Goal: Task Accomplishment & Management: Complete application form

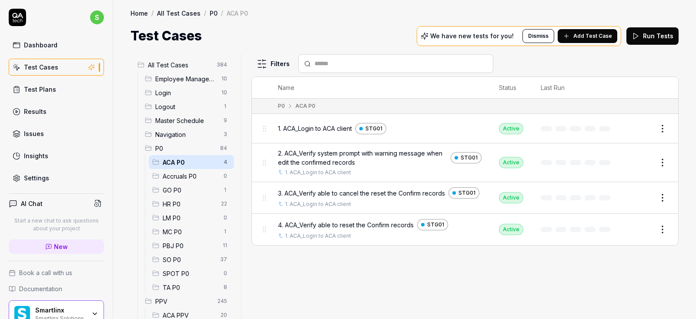
click at [599, 36] on span "Add Test Case" at bounding box center [592, 36] width 39 height 8
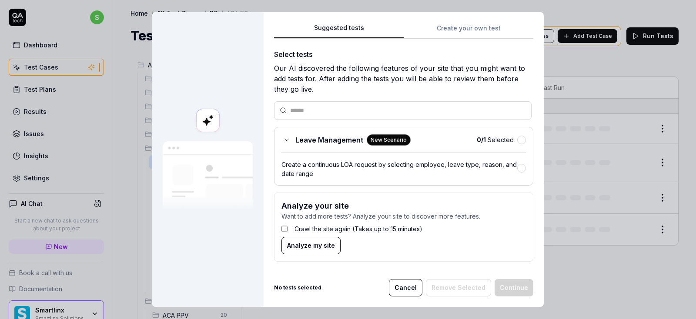
click at [460, 30] on button "Create your own test" at bounding box center [469, 31] width 130 height 16
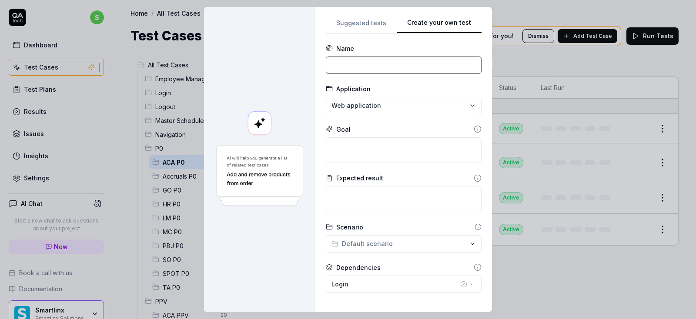
click at [382, 69] on input at bounding box center [404, 65] width 156 height 17
click at [345, 64] on input at bounding box center [404, 65] width 156 height 17
paste input "10. ACA_ On configuraion of companies, make sure self insured check box is check"
type input "10. ACA_ On configuraion of companies, make sure self insured check box is check"
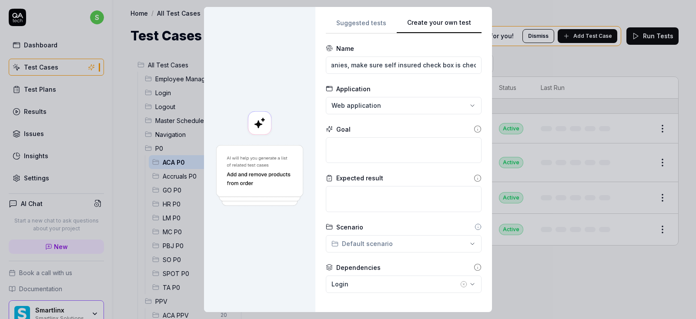
click at [362, 105] on div "**********" at bounding box center [348, 159] width 696 height 319
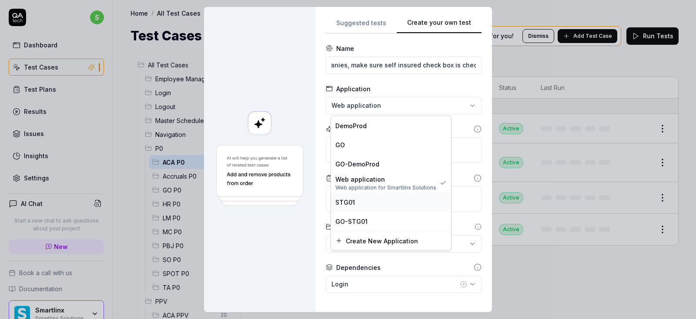
click at [349, 199] on span "STG01" at bounding box center [345, 201] width 20 height 9
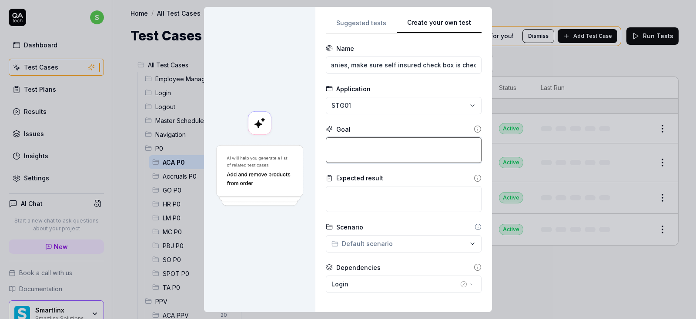
click at [353, 153] on textarea at bounding box center [404, 150] width 156 height 26
type textarea "*"
type textarea "C"
type textarea "*"
type textarea "Ch"
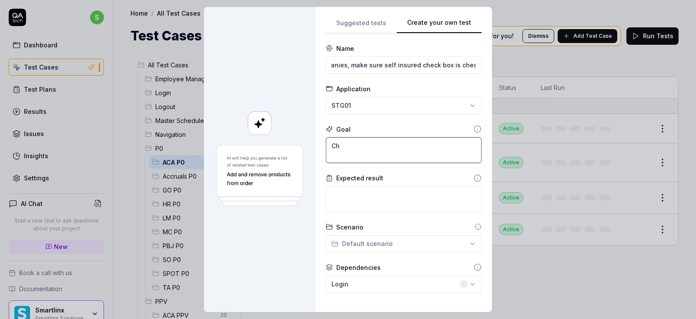
type textarea "*"
type textarea "Che"
type textarea "*"
type textarea "Chec"
type textarea "*"
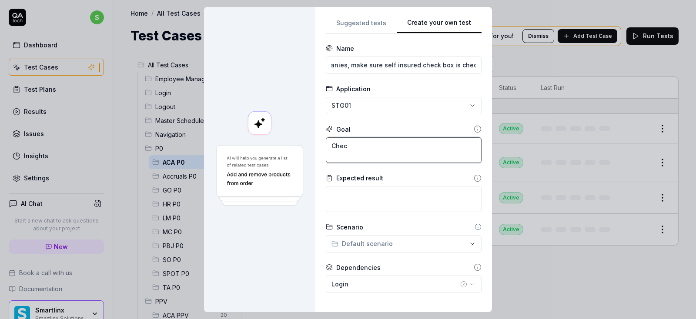
type textarea "Check"
type textarea "*"
type textarea "Check"
type textarea "*"
type textarea "Check s"
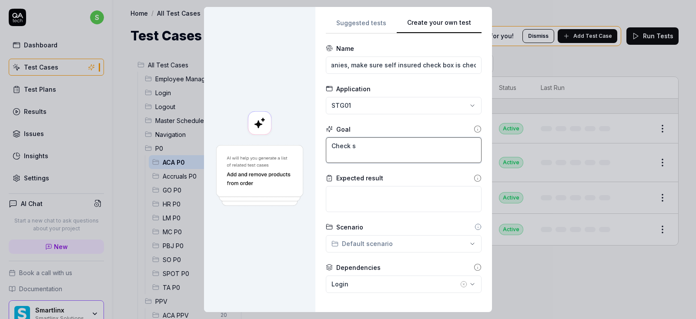
type textarea "*"
type textarea "Check se"
type textarea "*"
type textarea "Check sef"
type textarea "*"
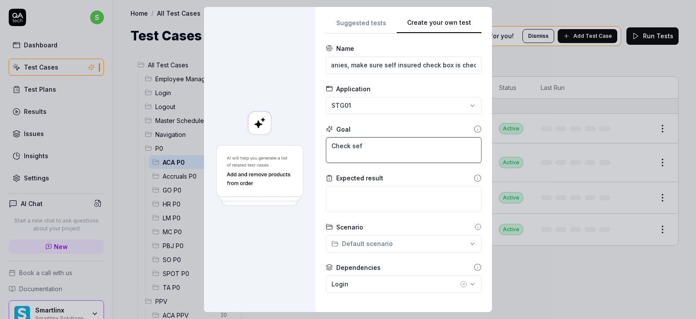
type textarea "Check se"
type textarea "*"
type textarea "Check sel"
type textarea "*"
type textarea "Check self"
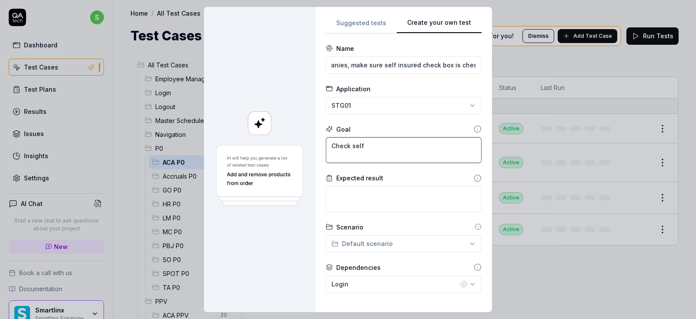
type textarea "*"
type textarea "Check self"
type textarea "*"
type textarea "Check self i"
type textarea "*"
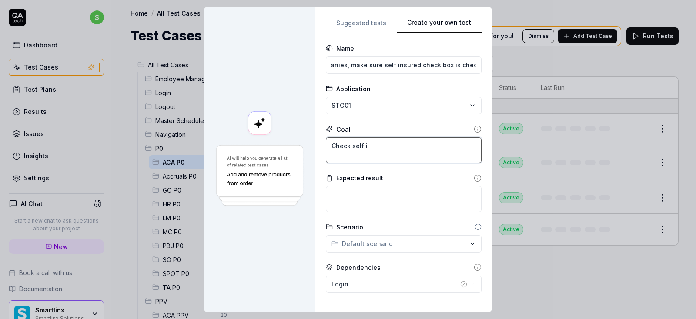
type textarea "Check self in"
type textarea "*"
type textarea "Check self i"
type textarea "*"
type textarea "Check self is"
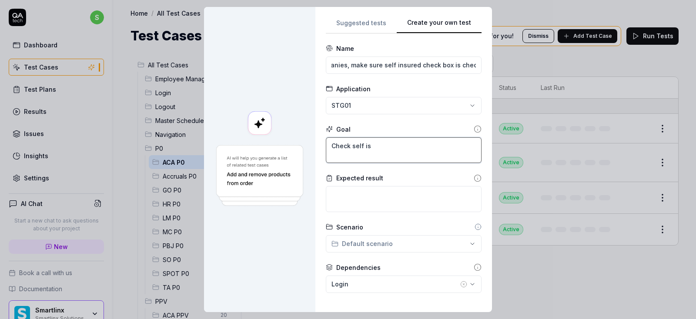
type textarea "*"
type textarea "Check self isu"
type textarea "*"
type textarea "Check self isur"
type textarea "*"
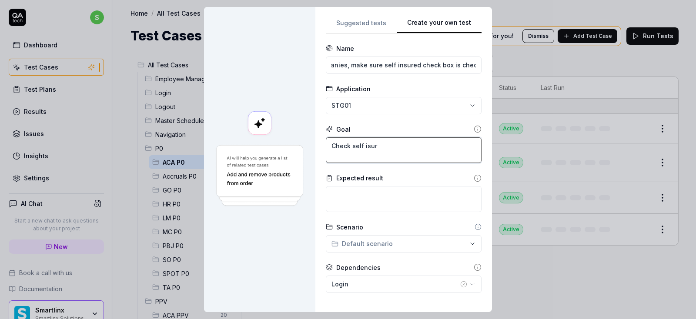
type textarea "Check self isurr"
type textarea "*"
type textarea "Check self isur"
type textarea "*"
type textarea "Check self isu"
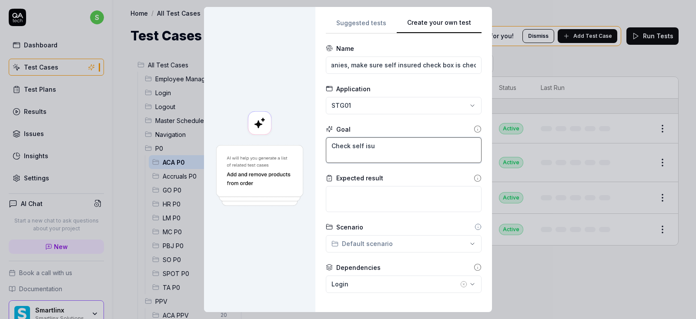
type textarea "*"
type textarea "Check self is"
type textarea "*"
type textarea "Check self isu"
type textarea "*"
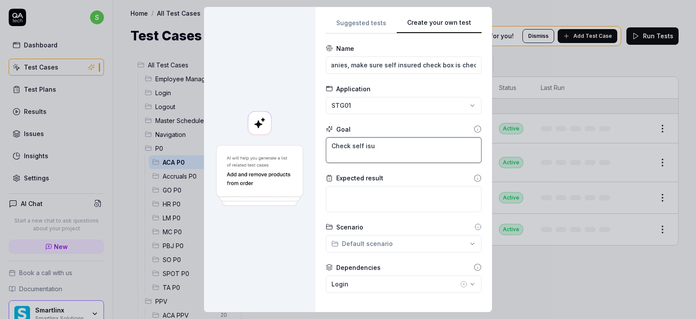
type textarea "Check self isur"
type textarea "*"
type textarea "Check self isurr"
type textarea "*"
type textarea "Check self isurre"
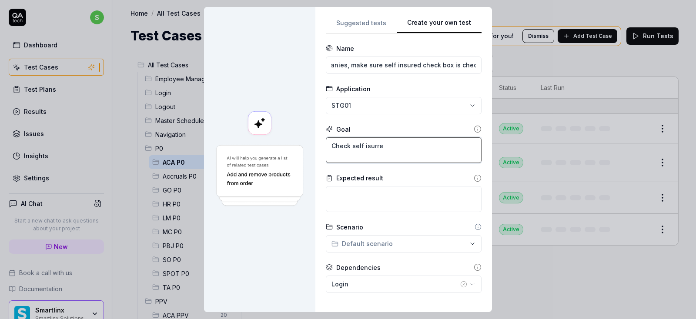
type textarea "*"
type textarea "Check self isurr"
type textarea "*"
type textarea "Check self isur"
type textarea "*"
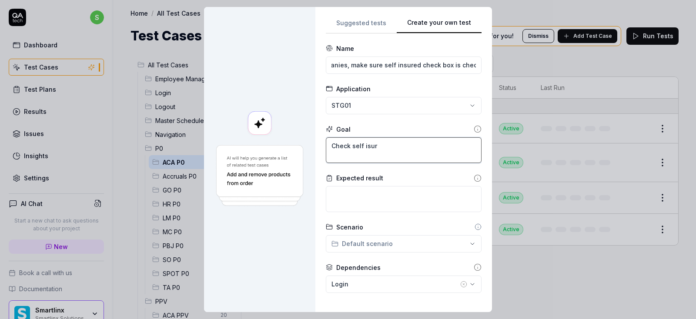
type textarea "Check self isurr"
type textarea "*"
type textarea "Check self isurre"
type textarea "*"
type textarea "Check self isurr"
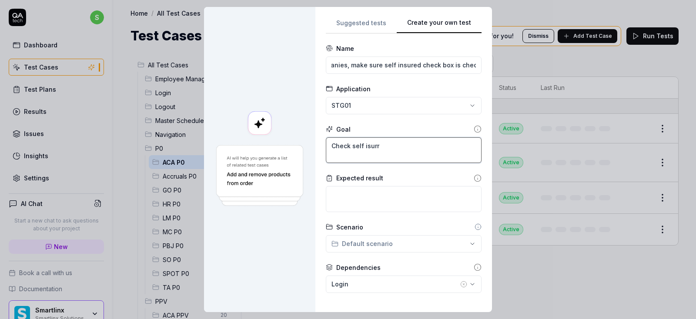
type textarea "*"
type textarea "Check self isur"
type textarea "*"
type textarea "Check self isurr"
type textarea "*"
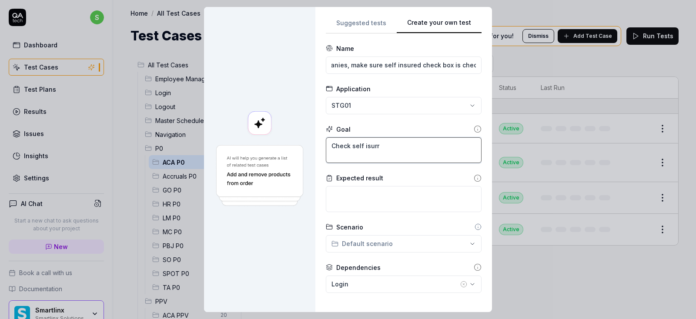
type textarea "Check self isurre"
type textarea "*"
type textarea "Check self isurred"
type textarea "*"
type textarea "Check self isurre"
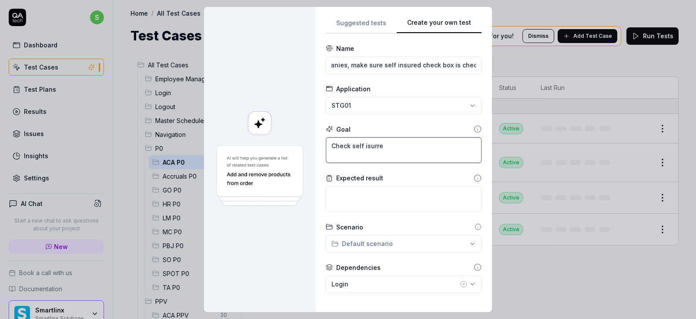
type textarea "*"
type textarea "Check self isurr"
type textarea "*"
type textarea "Check self isur"
type textarea "*"
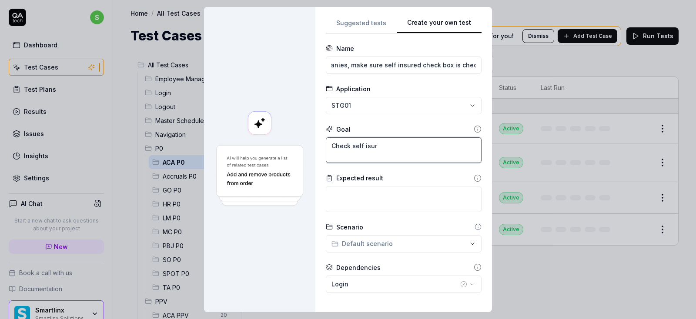
type textarea "Check self isu"
type textarea "*"
type textarea "Check self is"
type textarea "*"
type textarea "Check self i"
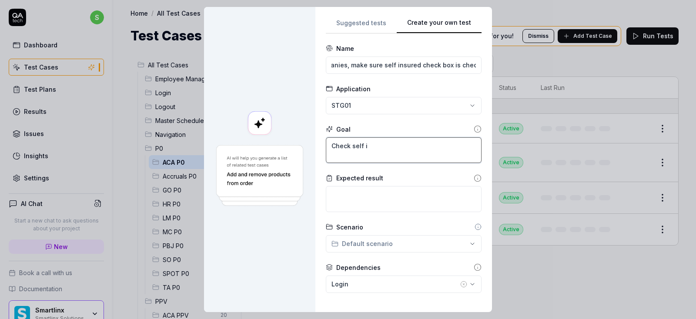
type textarea "*"
type textarea "Check self in"
type textarea "*"
type textarea "Check self ins"
type textarea "*"
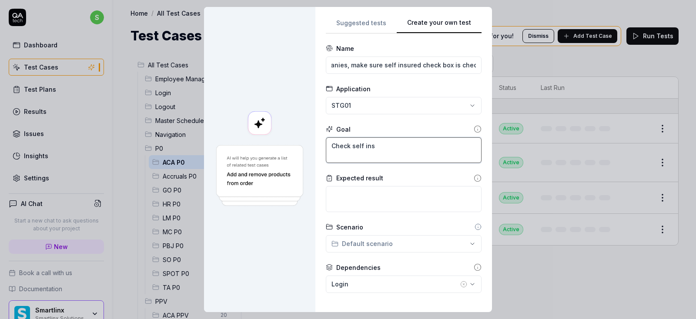
type textarea "Check self insu"
type textarea "*"
type textarea "Check self insur"
type textarea "*"
type textarea "Check self insurr"
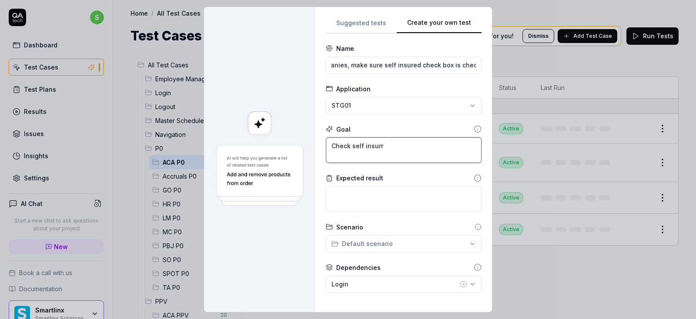
type textarea "*"
type textarea "Check self insurre"
type textarea "*"
type textarea "Check self insurred"
click at [365, 201] on textarea at bounding box center [404, 199] width 156 height 26
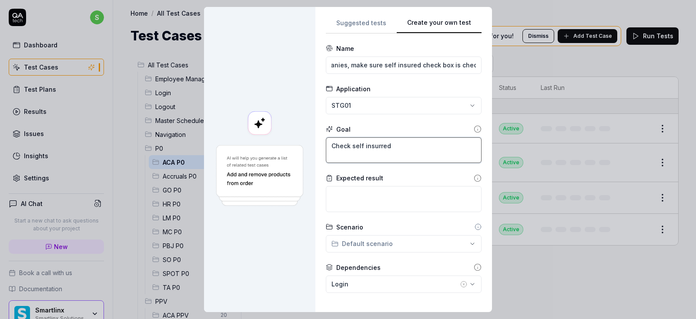
click at [375, 143] on textarea "Check self insurred" at bounding box center [404, 150] width 156 height 26
type textarea "*"
type textarea "Check self insured"
click at [361, 201] on textarea at bounding box center [404, 199] width 156 height 26
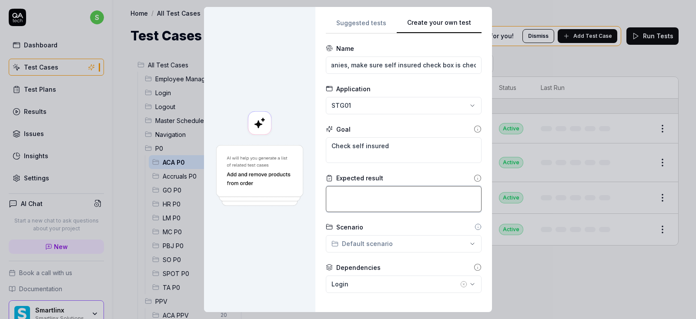
type textarea "*"
type textarea "C"
type textarea "*"
type textarea "Ch"
type textarea "*"
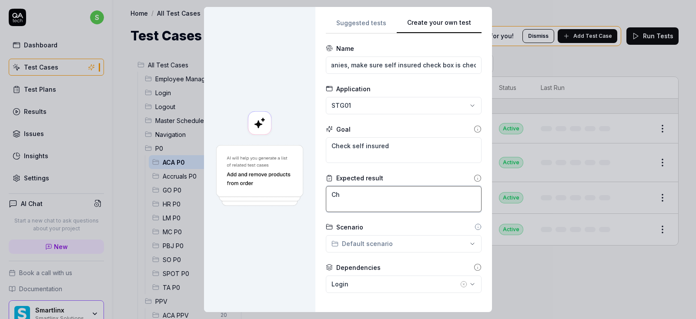
type textarea "Che"
type textarea "*"
type textarea "Chec"
type textarea "*"
type textarea "Check"
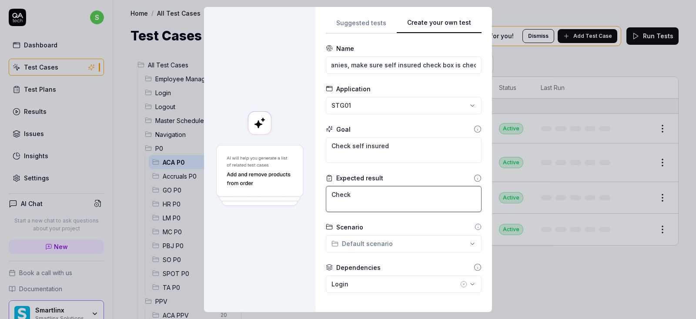
type textarea "*"
type textarea "Check"
type textarea "*"
type textarea "Check s"
type textarea "*"
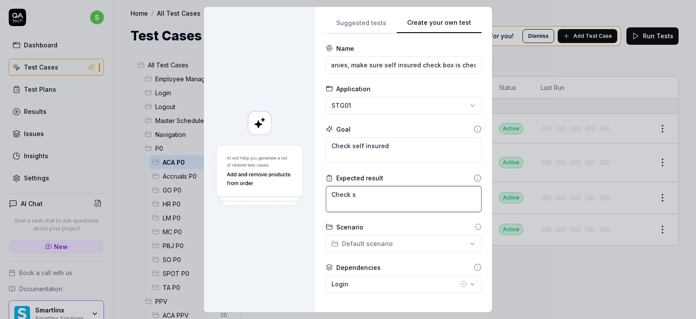
type textarea "Check se"
type textarea "*"
type textarea "Check sel"
type textarea "*"
type textarea "Check sele"
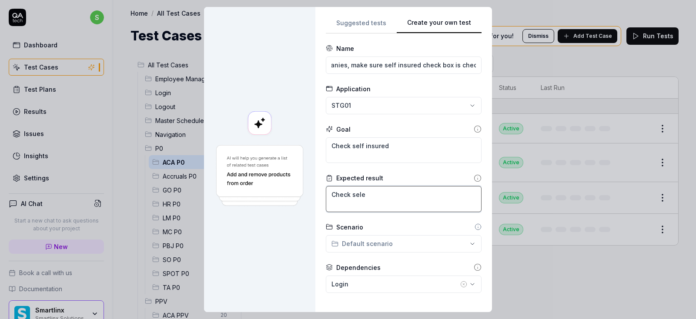
type textarea "*"
type textarea "Check sel"
type textarea "*"
type textarea "Check self"
type textarea "*"
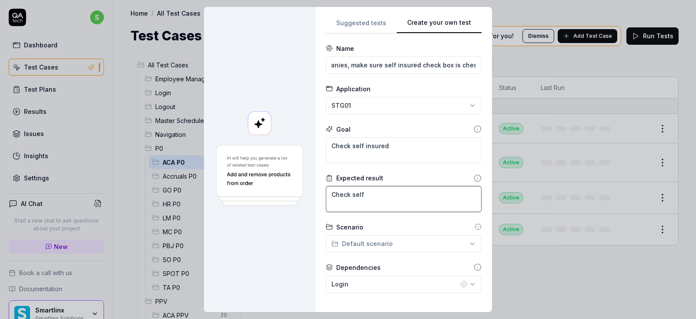
type textarea "Check self"
type textarea "*"
type textarea "Check self i"
type textarea "*"
type textarea "Check self in"
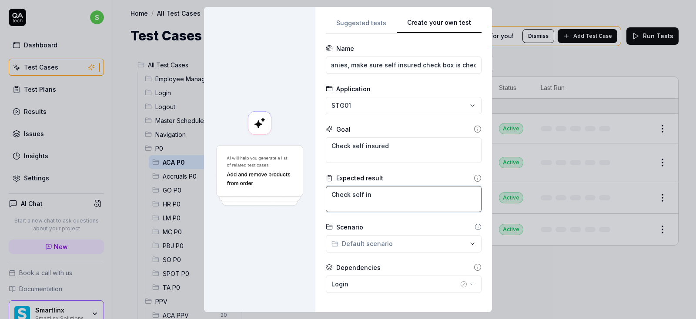
type textarea "*"
type textarea "Check self ins"
type textarea "*"
type textarea "Check self insu"
type textarea "*"
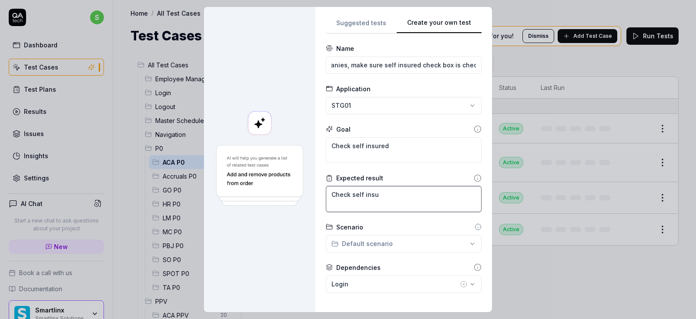
type textarea "Check self insur"
type textarea "*"
type textarea "Check self insure"
type textarea "*"
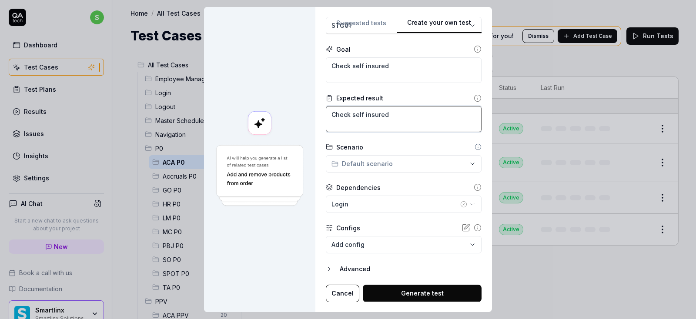
type textarea "Check self insured"
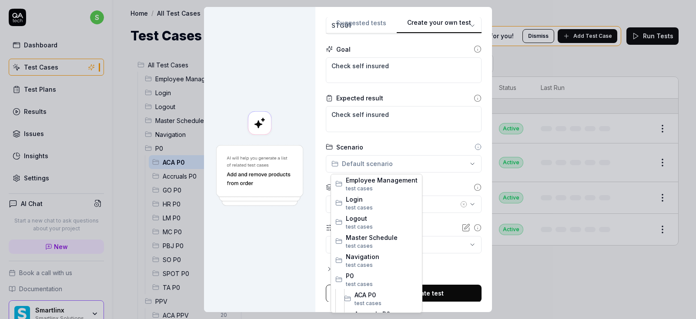
click at [381, 160] on div "**********" at bounding box center [348, 159] width 696 height 319
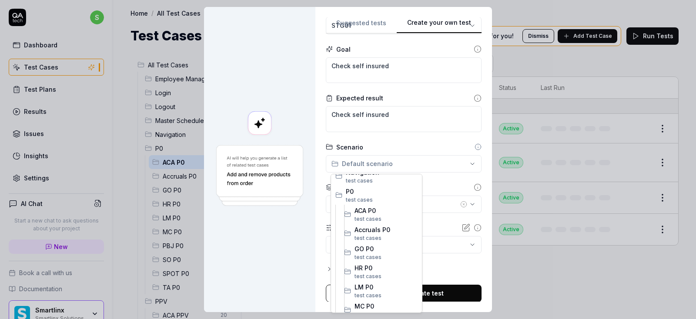
scroll to position [104, 0]
click at [367, 196] on span "test case s" at bounding box center [385, 199] width 63 height 8
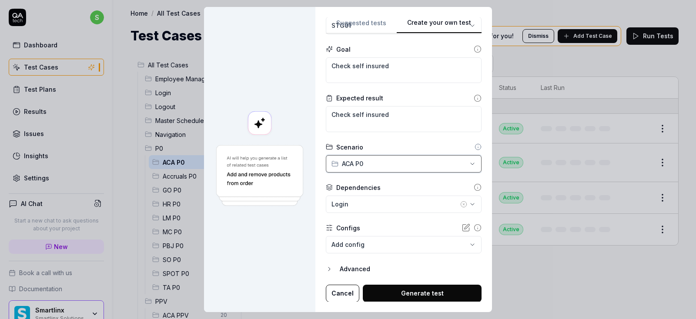
scroll to position [7, 0]
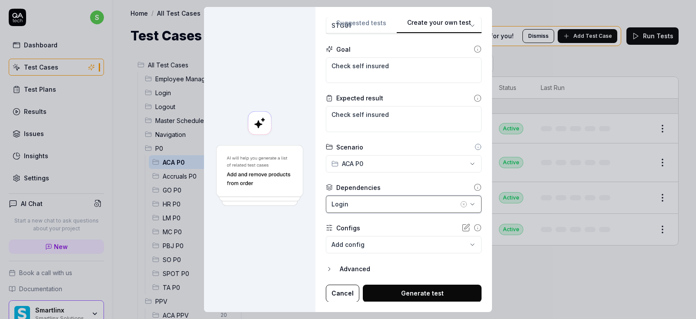
click at [374, 200] on div "Login" at bounding box center [394, 204] width 127 height 9
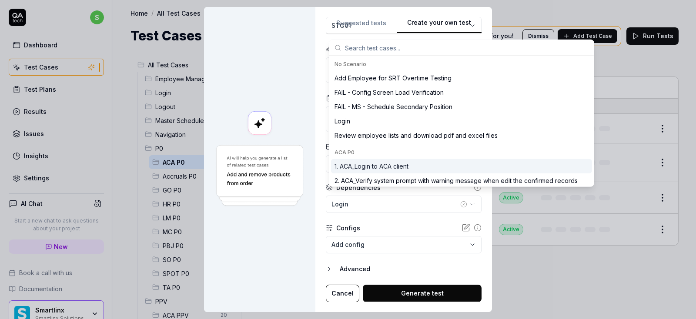
click at [380, 163] on div "1. ACA_Login to ACA client" at bounding box center [371, 166] width 74 height 9
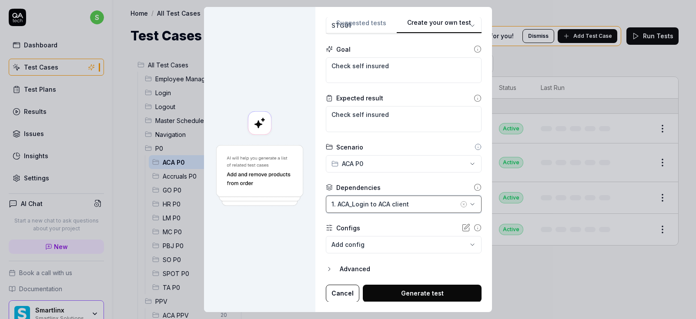
type textarea "*"
drag, startPoint x: 397, startPoint y: 108, endPoint x: 324, endPoint y: 108, distance: 73.5
click at [326, 108] on textarea "Check self insured" at bounding box center [404, 119] width 156 height 26
type textarea "*"
type textarea "C"
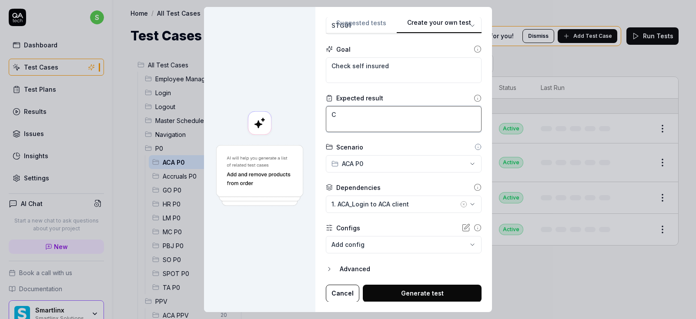
type textarea "*"
type textarea "Co"
type textarea "*"
type textarea "Cor"
type textarea "*"
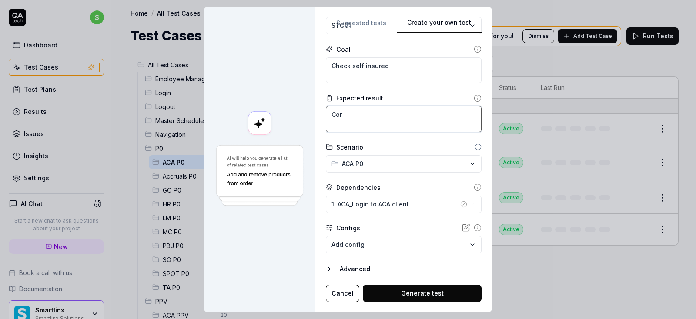
type textarea "Corp"
type textarea "*"
type textarea "Corpo"
type textarea "*"
type textarea "Corpor"
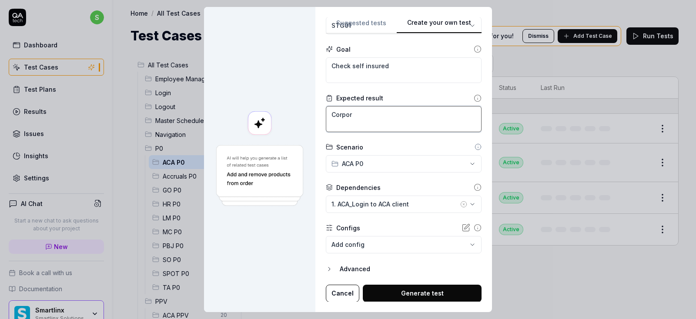
type textarea "*"
type textarea "Corpora"
type textarea "*"
type textarea "Corporat"
type textarea "*"
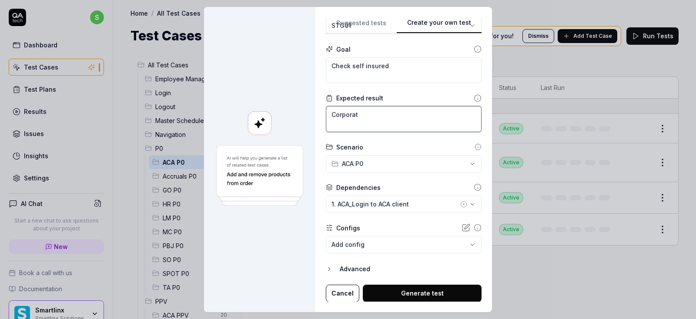
type textarea "Corporati"
type textarea "*"
type textarea "Corporatio"
type textarea "*"
type textarea "Corporation"
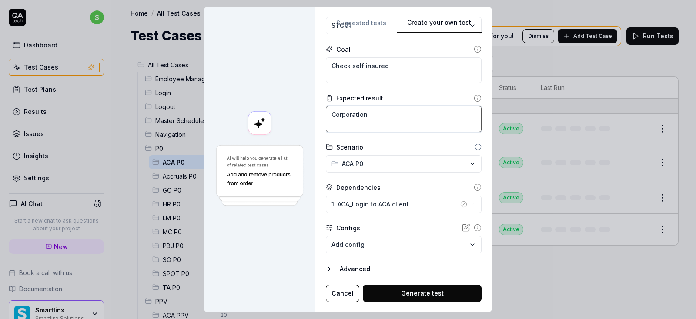
type textarea "*"
type textarea "Corporation"
type textarea "*"
type textarea "Corporation l"
type textarea "*"
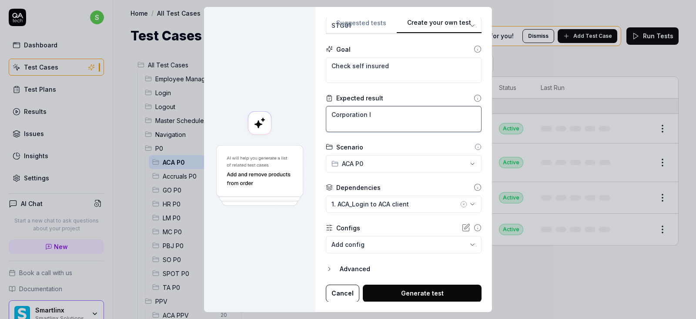
type textarea "Corporation le"
type textarea "*"
type textarea "Corporation lev"
type textarea "*"
type textarea "Corporation leve"
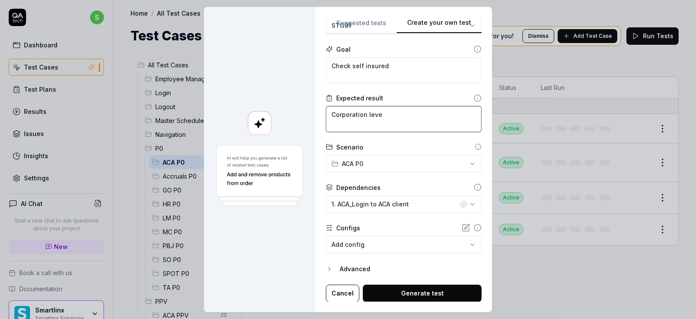
type textarea "*"
type textarea "Corporation level"
type textarea "*"
type textarea "Corporation level-"
type textarea "*"
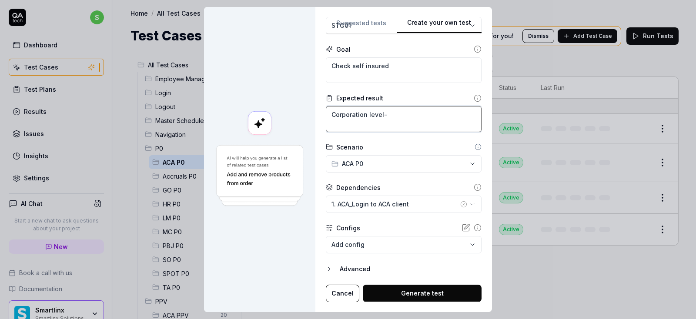
type textarea "Corporation level->"
type textarea "*"
type textarea "Corporation level->"
type textarea "*"
type textarea "Corporation level-> C"
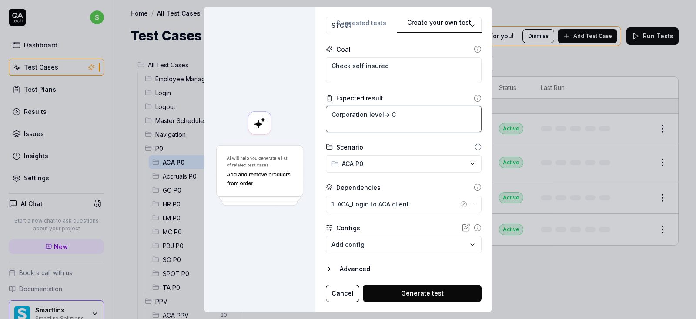
type textarea "*"
type textarea "Corporation level-> Co"
type textarea "*"
type textarea "Corporation level-> Con"
type textarea "*"
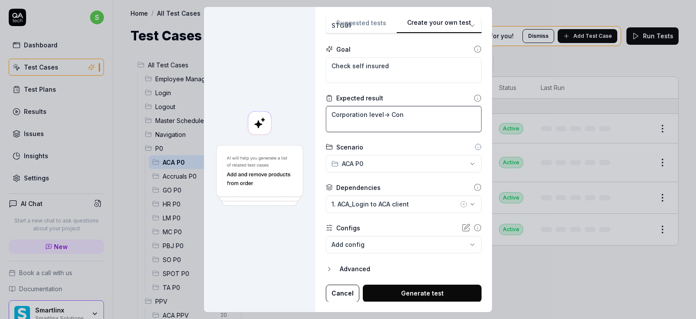
type textarea "Corporation level-> Conf"
type textarea "*"
type textarea "Corporation level-> Confi"
type textarea "*"
type textarea "Corporation level-> Config"
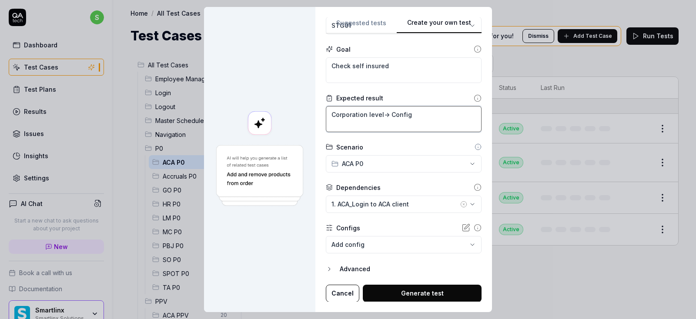
type textarea "*"
type textarea "Corporation level-> Configu"
type textarea "*"
type textarea "Corporation level-> Configur"
type textarea "*"
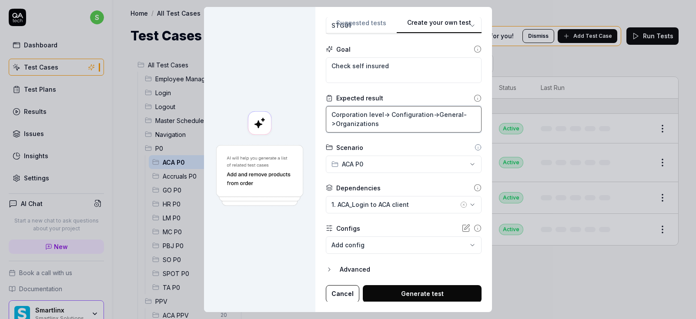
click at [364, 119] on textarea "Corporation level-> Configuration->General->Organizations" at bounding box center [404, 119] width 156 height 27
click at [437, 286] on button "Generate test" at bounding box center [422, 293] width 119 height 17
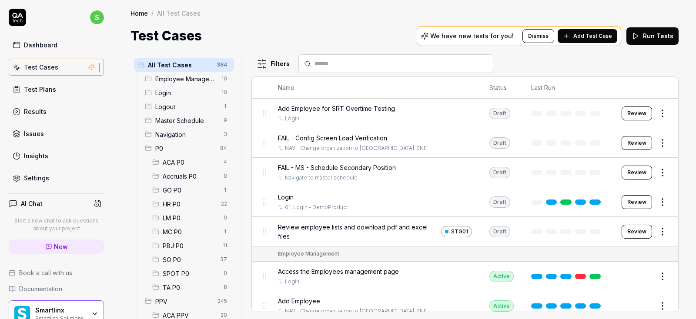
click at [182, 161] on span "ACA P0" at bounding box center [191, 162] width 56 height 9
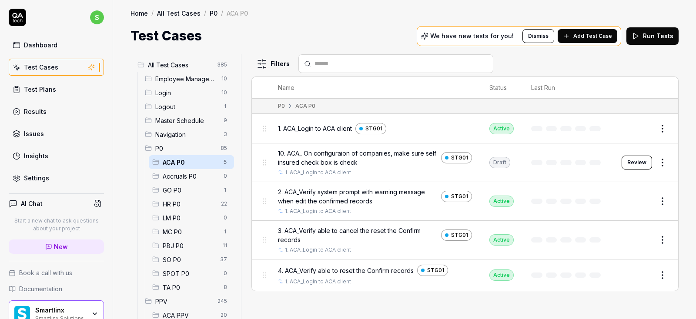
click at [184, 163] on span "ACA P0" at bounding box center [191, 162] width 56 height 9
click at [634, 160] on button "Review" at bounding box center [636, 163] width 30 height 14
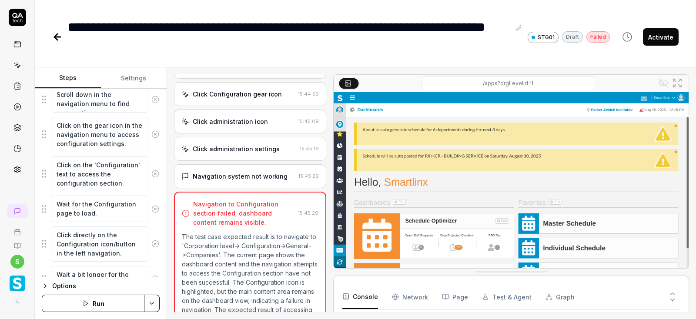
scroll to position [252, 0]
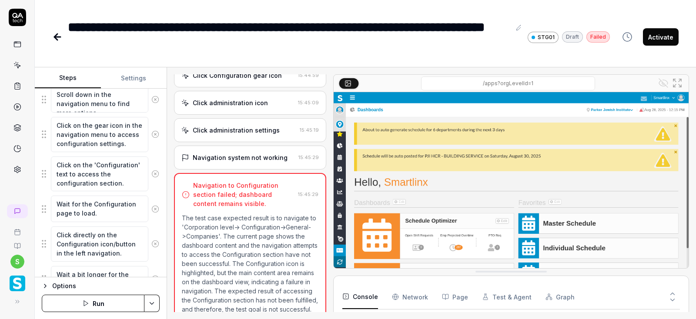
click at [227, 153] on div "Navigation system not working" at bounding box center [240, 157] width 95 height 9
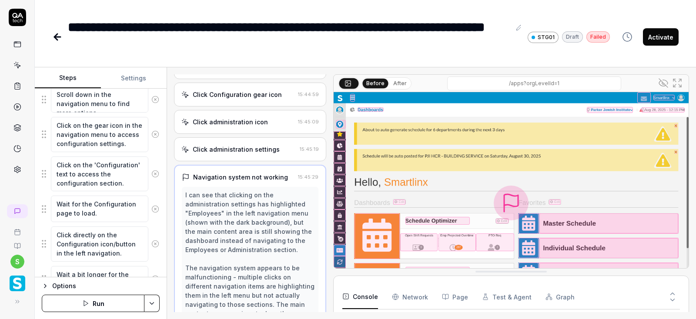
scroll to position [220, 0]
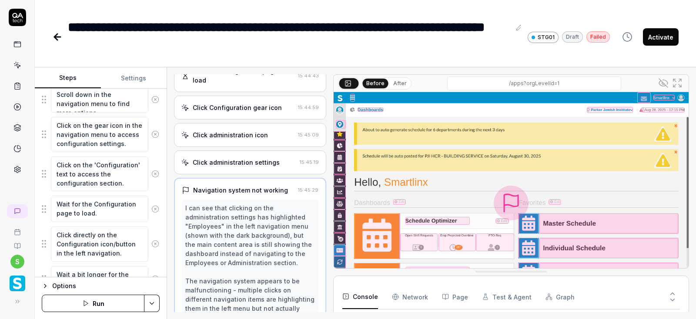
click at [230, 130] on div "Click administration icon" at bounding box center [230, 134] width 75 height 9
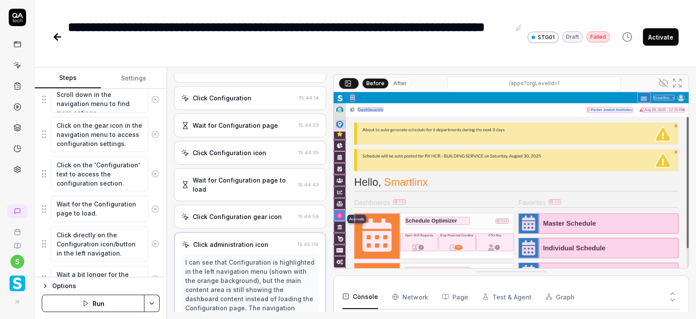
scroll to position [95, 0]
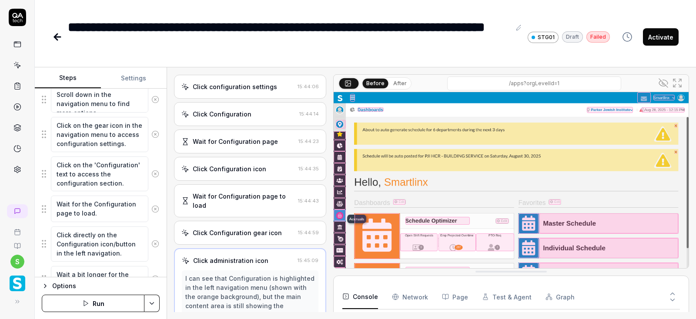
click at [234, 145] on div "Wait for Configuration page 15:44:23" at bounding box center [250, 142] width 152 height 24
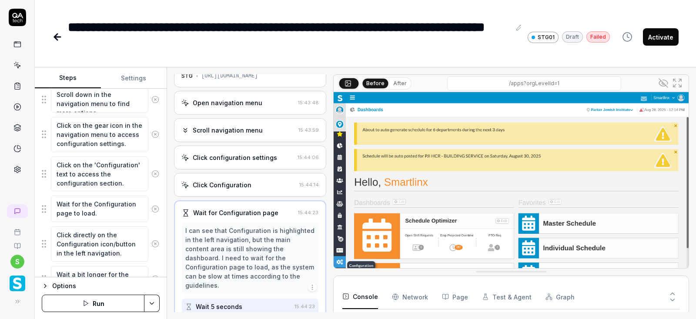
scroll to position [24, 0]
click at [244, 187] on div "Click Configuration" at bounding box center [222, 184] width 59 height 9
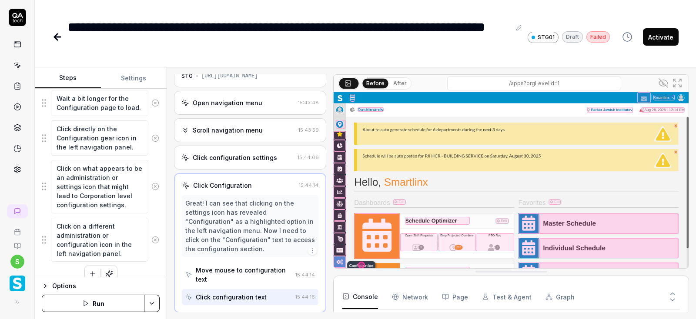
scroll to position [343, 0]
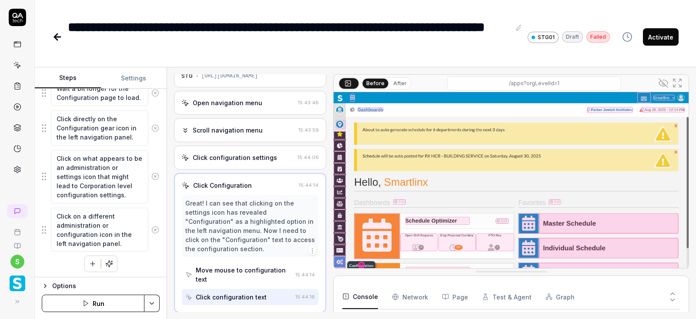
click at [154, 229] on icon at bounding box center [155, 230] width 2 height 2
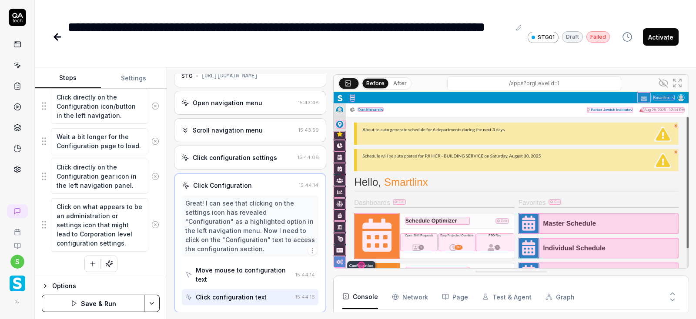
click at [154, 221] on icon at bounding box center [155, 225] width 8 height 8
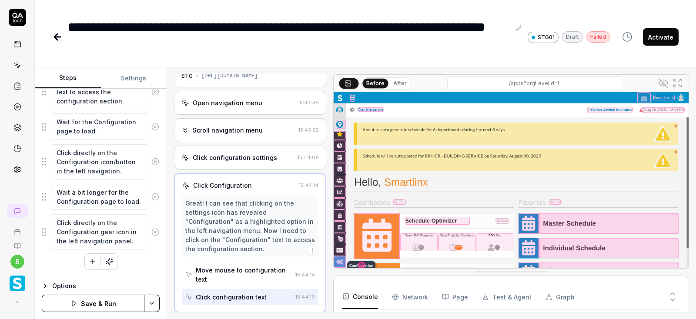
scroll to position [237, 0]
click at [154, 199] on icon at bounding box center [155, 199] width 2 height 2
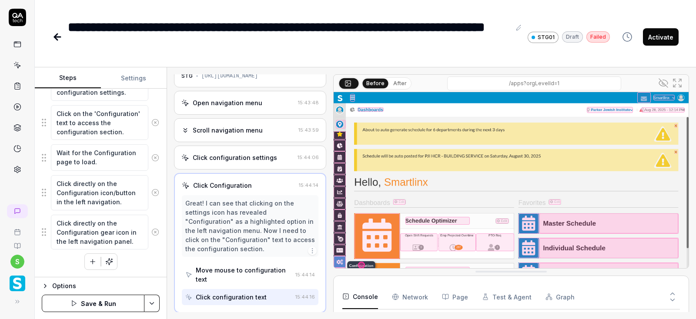
scroll to position [207, 0]
click at [158, 159] on icon at bounding box center [155, 159] width 8 height 8
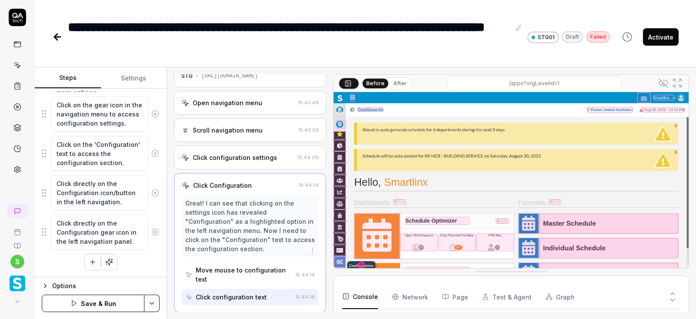
scroll to position [176, 0]
click at [157, 230] on icon at bounding box center [155, 234] width 8 height 8
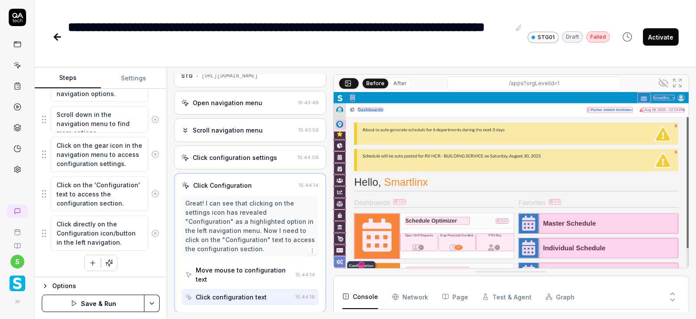
click at [157, 233] on icon at bounding box center [155, 234] width 2 height 2
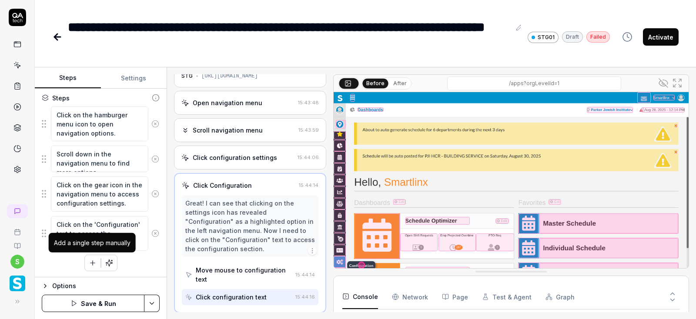
click at [91, 264] on icon "button" at bounding box center [93, 263] width 8 height 8
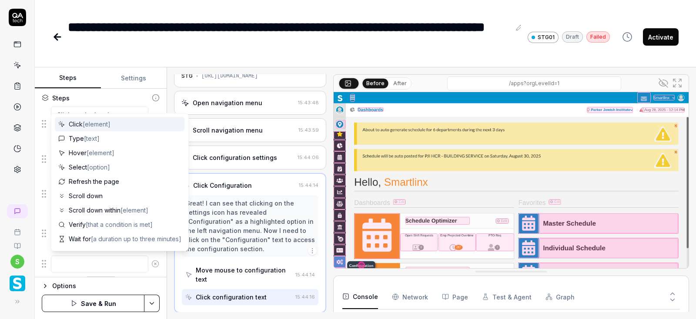
click at [80, 262] on textarea at bounding box center [99, 264] width 97 height 17
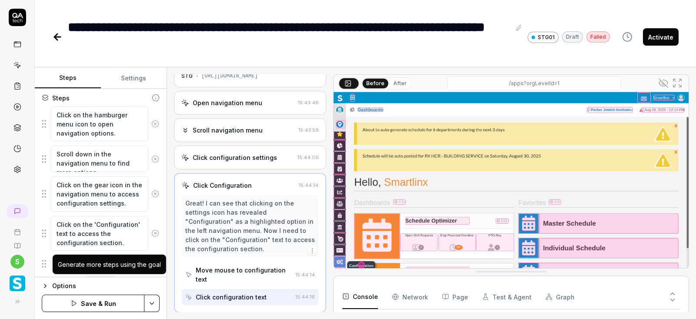
click at [106, 260] on div "Generate more steps using the goal" at bounding box center [109, 264] width 103 height 9
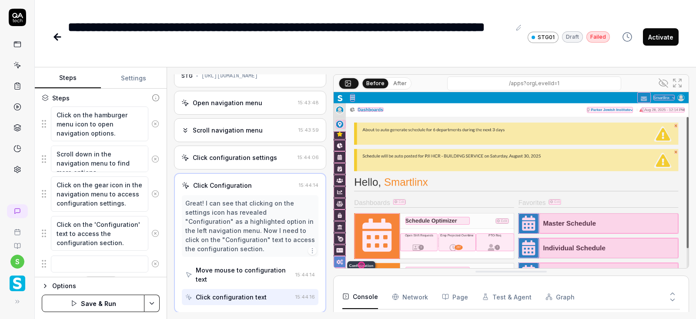
click at [226, 128] on div "Scroll navigation menu" at bounding box center [228, 130] width 70 height 9
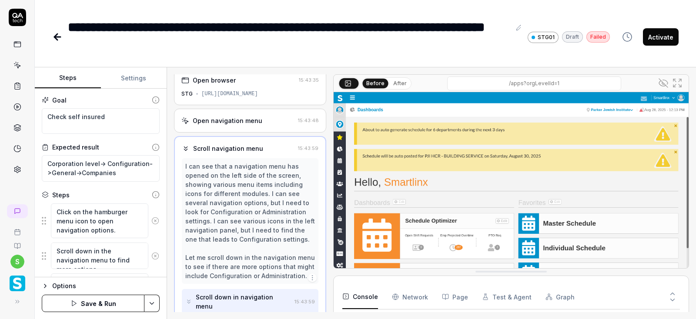
scroll to position [52, 0]
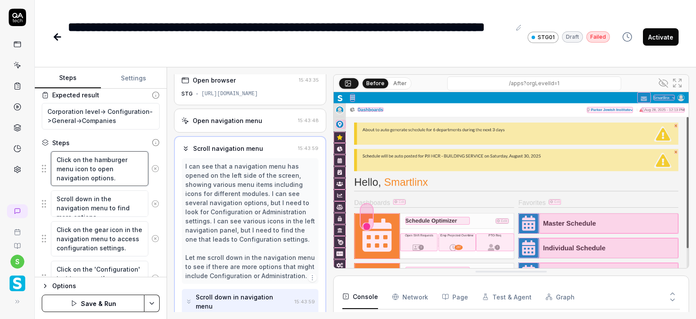
click at [125, 174] on textarea "Click on the hamburger menu icon to open navigation options." at bounding box center [99, 168] width 97 height 35
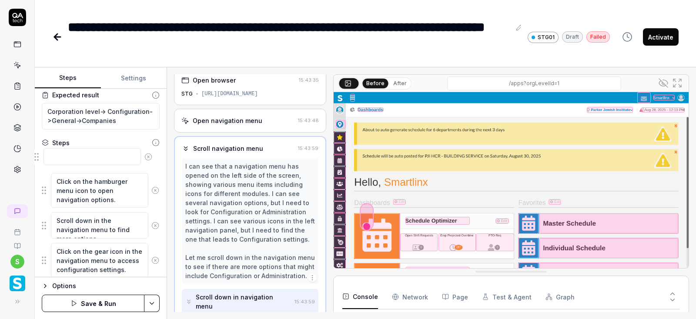
drag, startPoint x: 41, startPoint y: 195, endPoint x: 38, endPoint y: 157, distance: 38.4
click at [42, 157] on div at bounding box center [101, 160] width 118 height 18
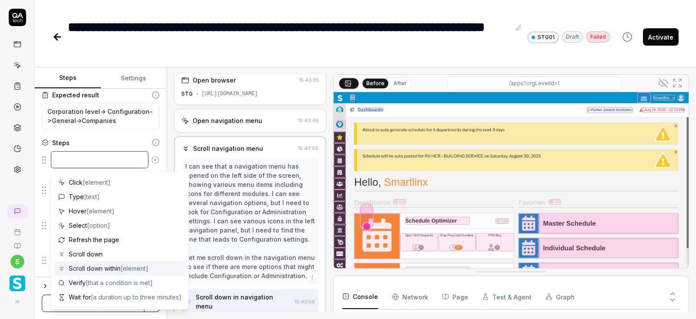
click at [63, 158] on textarea at bounding box center [99, 159] width 97 height 17
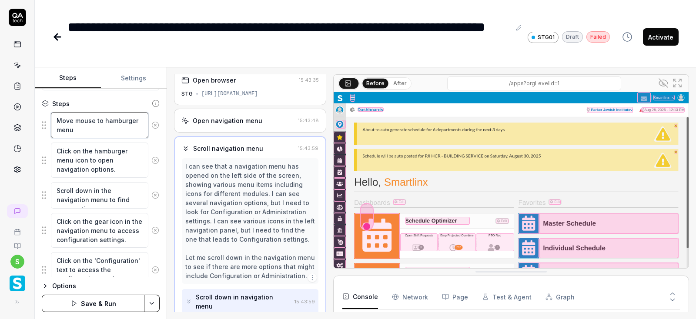
scroll to position [104, 0]
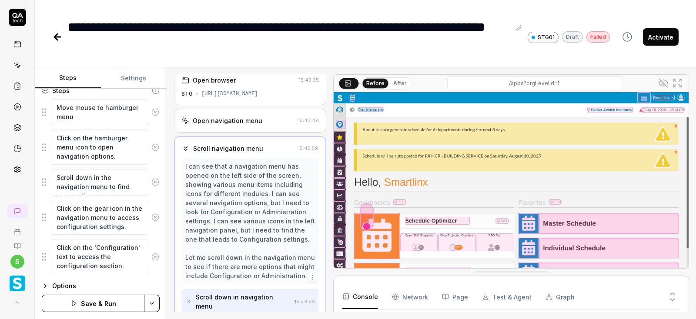
click at [157, 181] on icon at bounding box center [155, 182] width 8 height 8
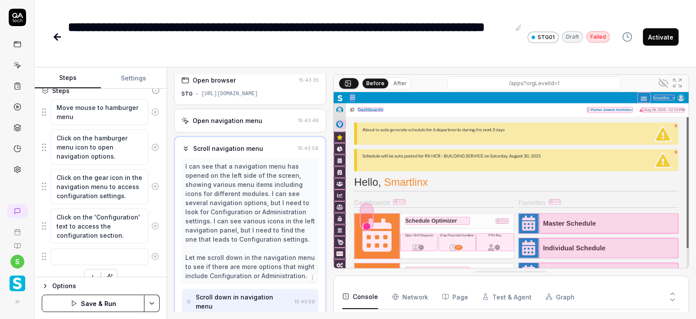
click at [156, 185] on icon at bounding box center [155, 187] width 8 height 8
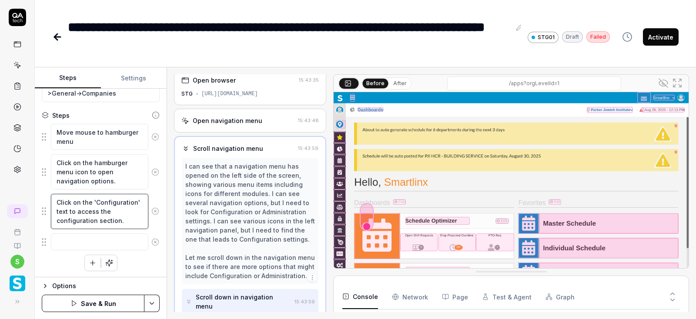
click at [126, 214] on textarea "Click on the 'Configuration' text to access the configuration section." at bounding box center [99, 211] width 97 height 35
drag, startPoint x: 128, startPoint y: 219, endPoint x: 50, endPoint y: 197, distance: 81.1
click at [51, 197] on textarea "Click on the 'Configuration' text to access the configuration section." at bounding box center [99, 211] width 97 height 35
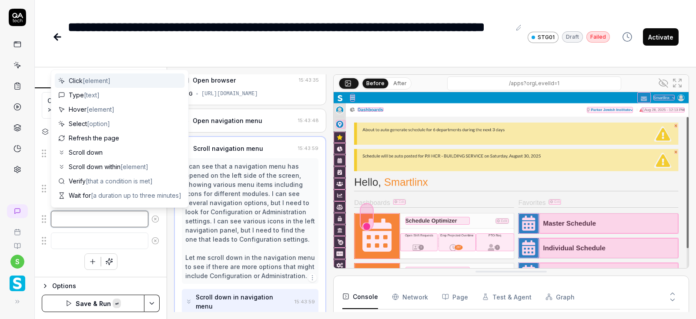
scroll to position [62, 0]
click at [82, 219] on textarea at bounding box center [99, 220] width 97 height 17
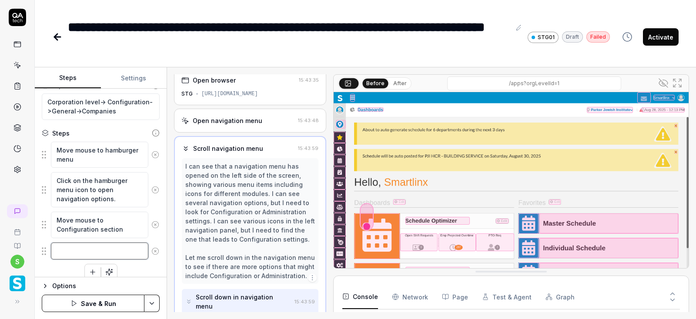
click at [77, 249] on textarea at bounding box center [99, 251] width 97 height 17
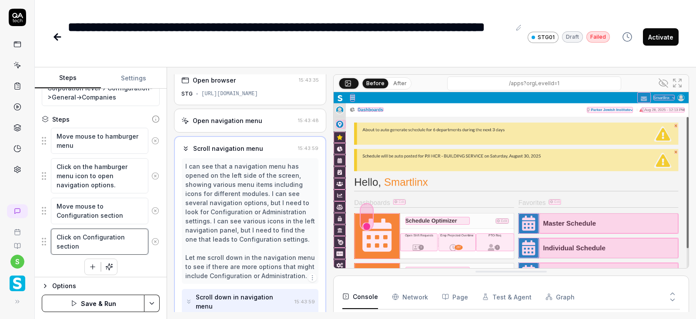
scroll to position [80, 0]
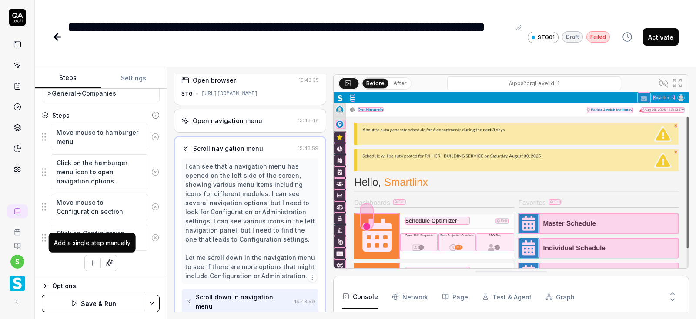
click at [90, 264] on icon "button" at bounding box center [93, 263] width 8 height 8
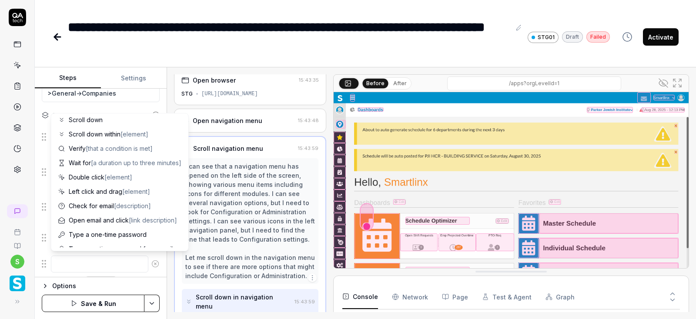
scroll to position [85, 0]
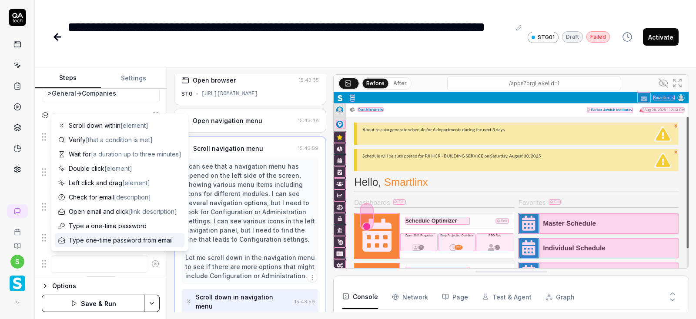
click at [87, 256] on textarea at bounding box center [99, 264] width 97 height 17
click at [91, 264] on textarea at bounding box center [99, 264] width 97 height 17
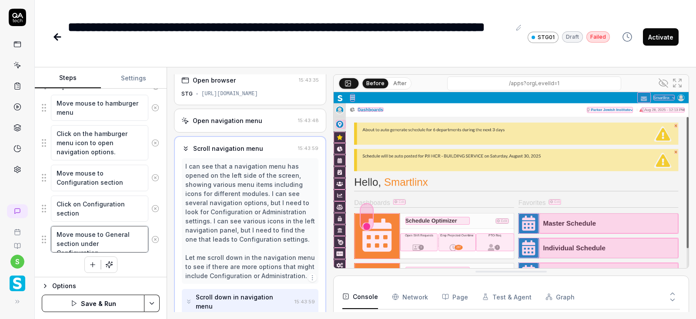
scroll to position [110, 0]
click at [95, 266] on button "button" at bounding box center [93, 263] width 16 height 16
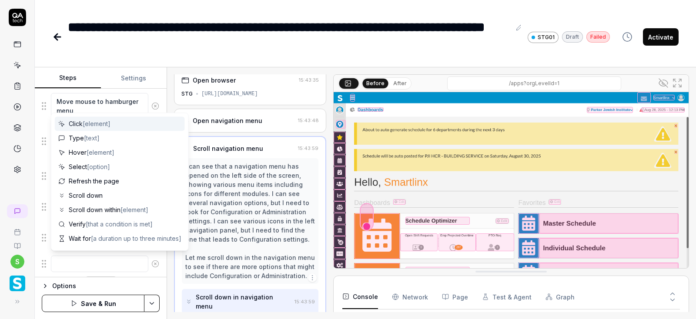
click at [80, 264] on textarea at bounding box center [99, 264] width 97 height 17
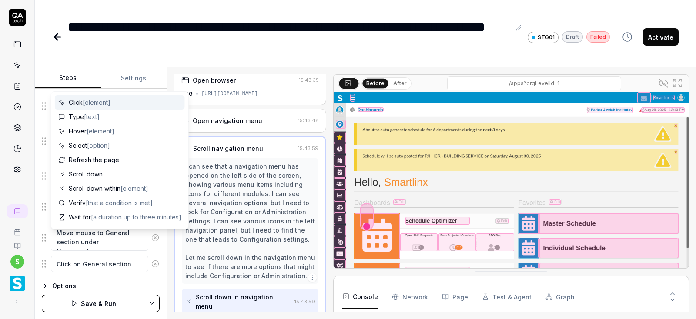
scroll to position [153, 0]
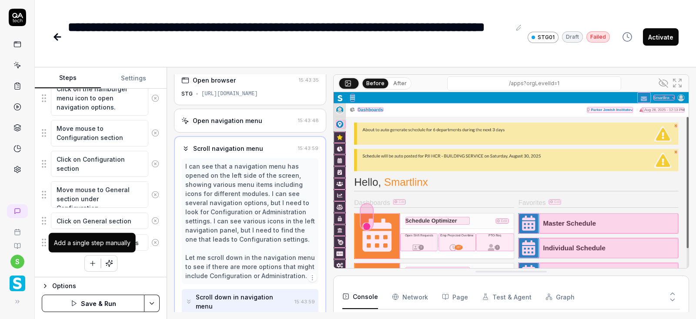
click at [92, 256] on button "button" at bounding box center [93, 264] width 16 height 16
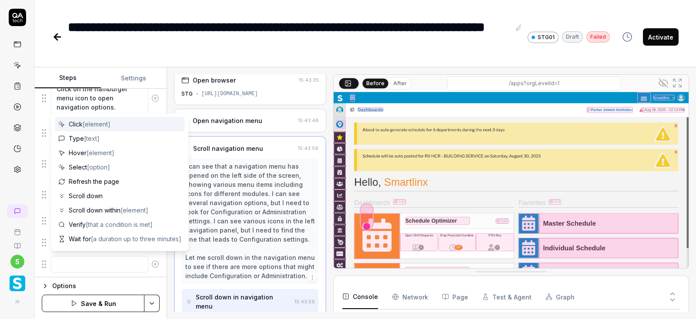
click at [78, 264] on textarea at bounding box center [99, 264] width 97 height 17
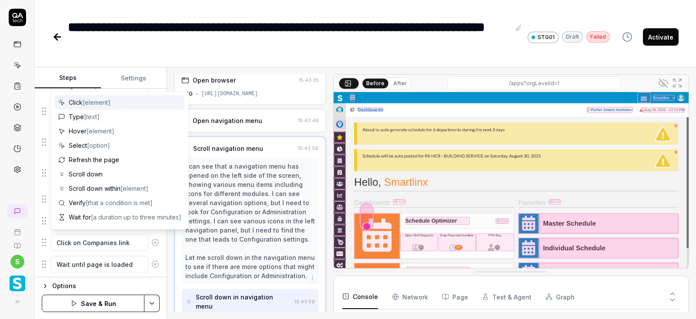
scroll to position [218, 0]
click at [107, 238] on textarea at bounding box center [99, 243] width 97 height 17
click at [47, 262] on div "Move mouse to hamburger menu Click on the hamburger menu icon to open navigatio…" at bounding box center [101, 128] width 118 height 287
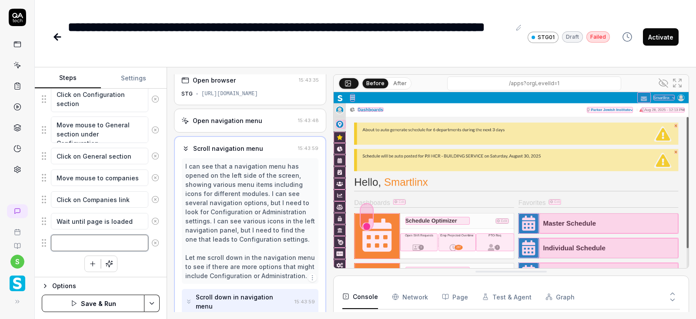
click at [73, 240] on textarea at bounding box center [99, 243] width 97 height 17
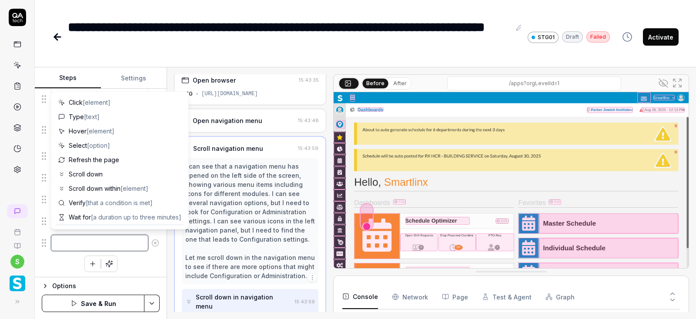
click at [72, 241] on textarea at bounding box center [99, 243] width 97 height 17
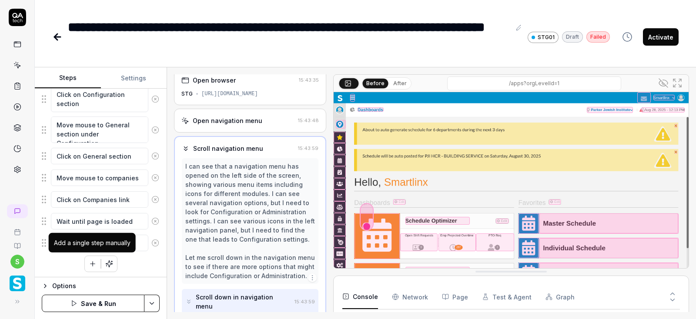
click at [89, 262] on icon "button" at bounding box center [93, 264] width 8 height 8
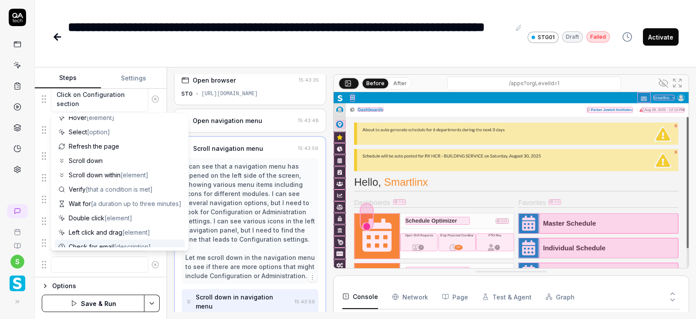
scroll to position [52, 0]
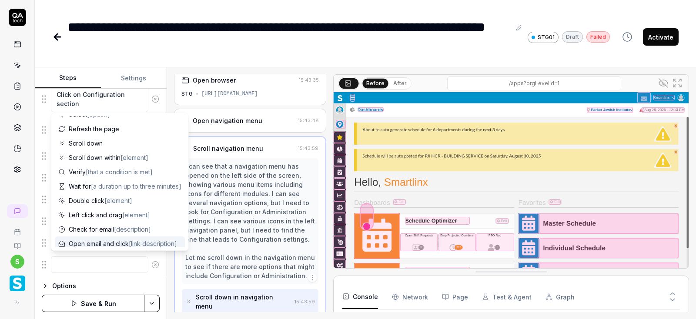
click at [94, 262] on textarea at bounding box center [99, 265] width 97 height 17
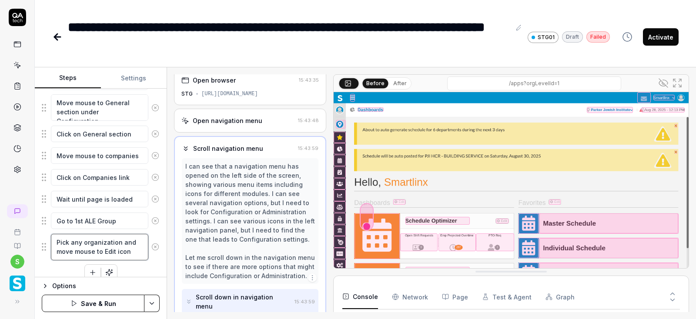
scroll to position [249, 0]
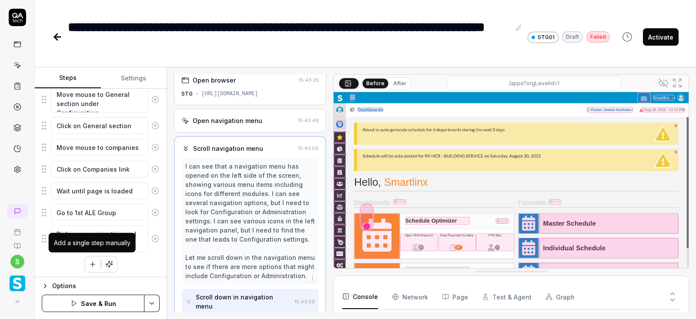
click at [91, 266] on icon "button" at bounding box center [93, 264] width 8 height 8
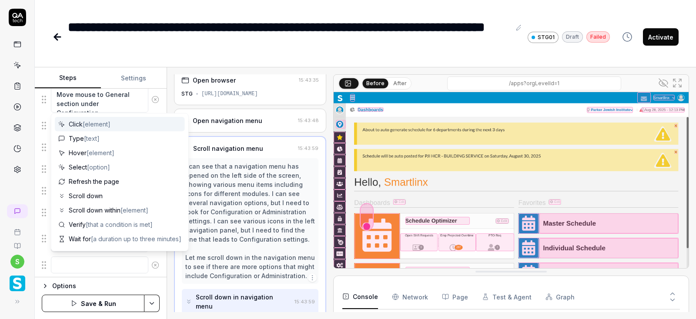
click at [70, 265] on textarea at bounding box center [99, 265] width 97 height 17
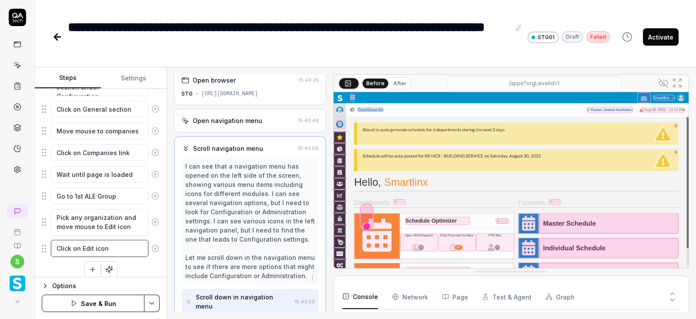
scroll to position [270, 0]
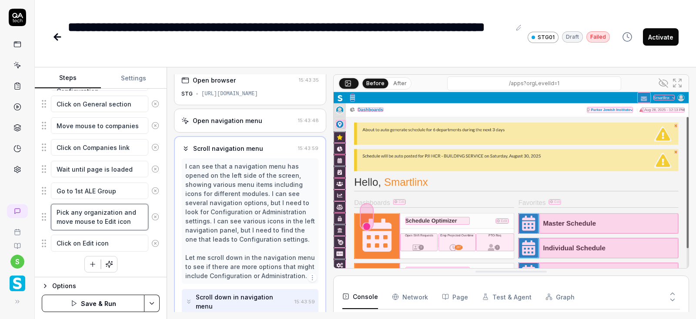
click at [95, 208] on textarea "Pick any organization and move mouse to Edit icon" at bounding box center [99, 217] width 97 height 27
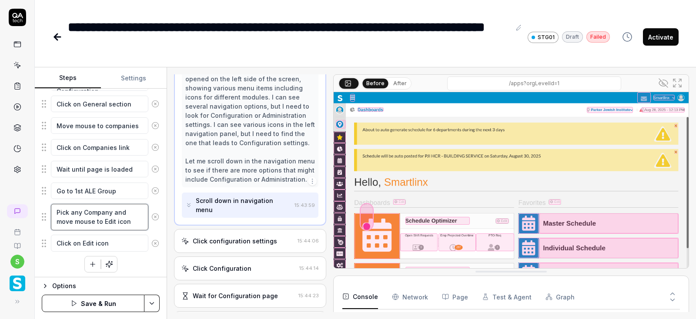
scroll to position [110, 0]
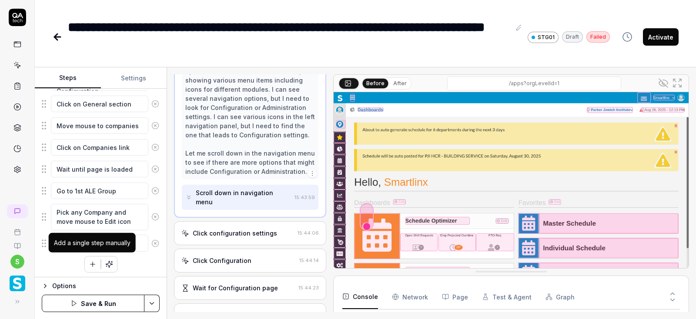
click at [96, 260] on icon "button" at bounding box center [93, 264] width 8 height 8
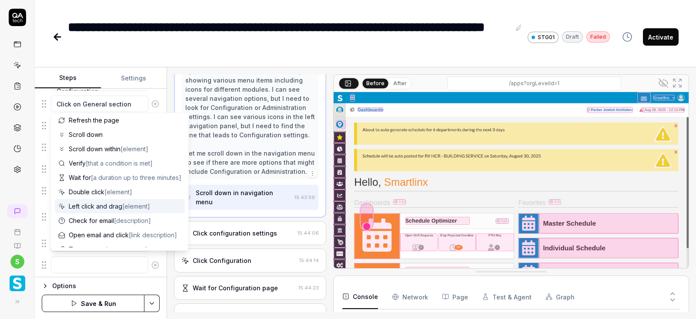
scroll to position [85, 0]
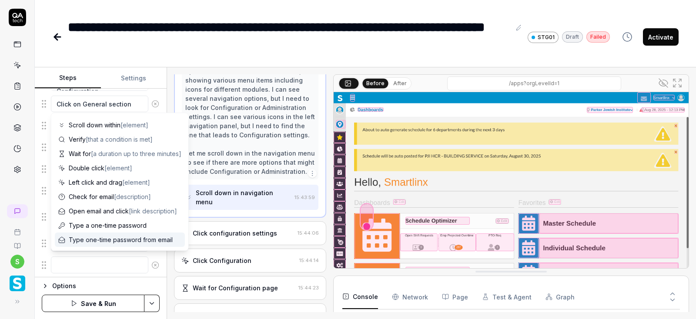
click at [88, 263] on textarea at bounding box center [99, 265] width 97 height 17
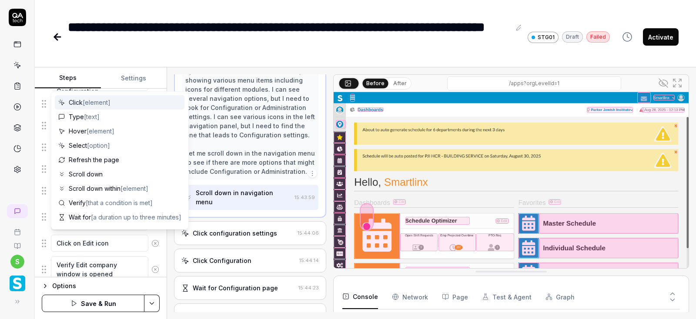
scroll to position [323, 0]
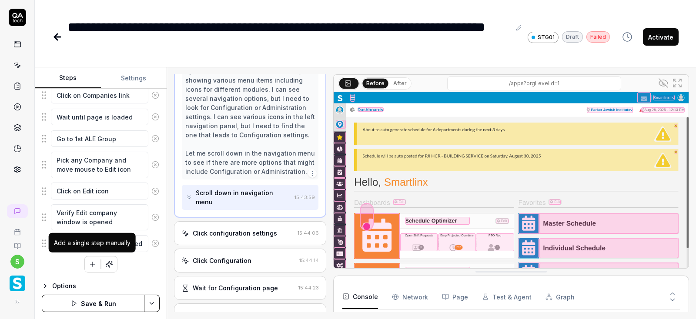
click at [91, 267] on button "button" at bounding box center [93, 265] width 16 height 16
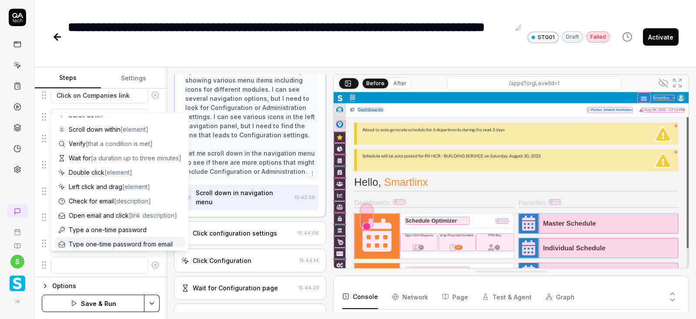
scroll to position [85, 0]
click at [100, 263] on textarea at bounding box center [99, 265] width 97 height 17
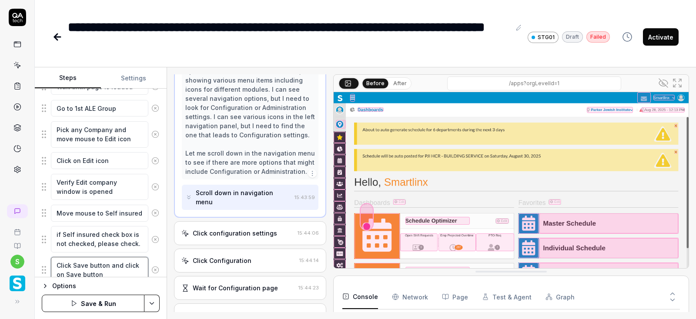
scroll to position [384, 0]
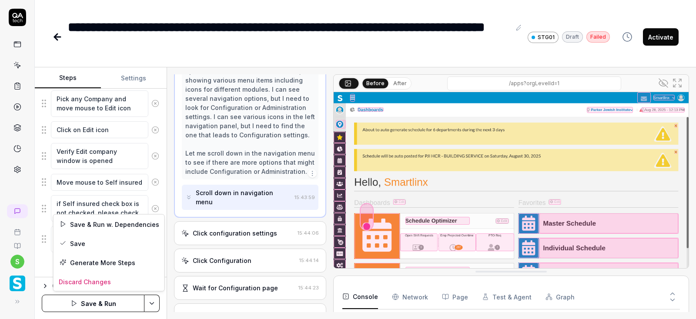
click at [154, 301] on html "**********" at bounding box center [348, 159] width 696 height 319
click at [80, 243] on div "Save" at bounding box center [108, 243] width 111 height 19
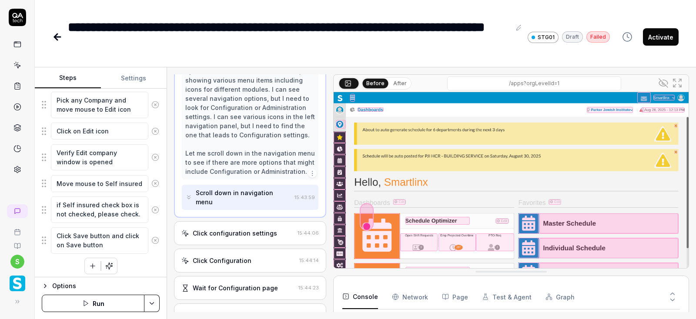
scroll to position [384, 0]
click at [98, 303] on button "Run" at bounding box center [93, 303] width 103 height 17
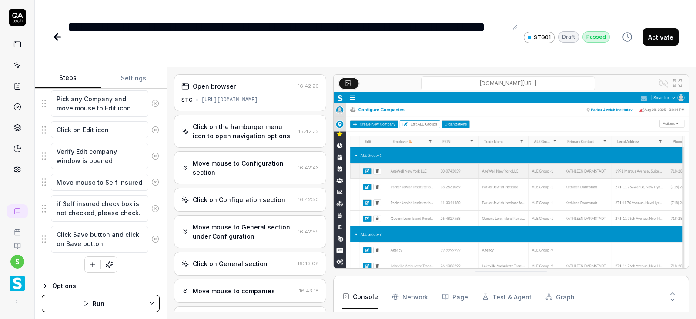
click at [660, 40] on button "Activate" at bounding box center [661, 36] width 36 height 17
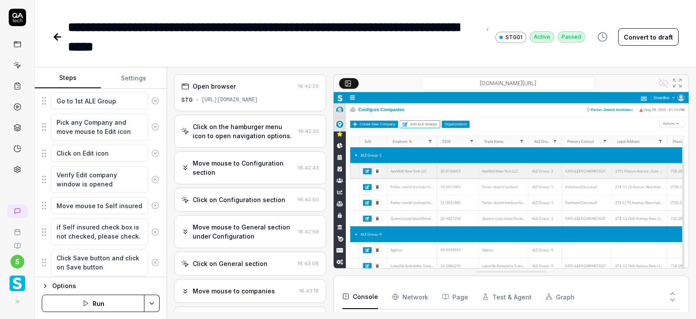
click at [55, 34] on icon at bounding box center [57, 37] width 10 height 10
